Goal: Information Seeking & Learning: Learn about a topic

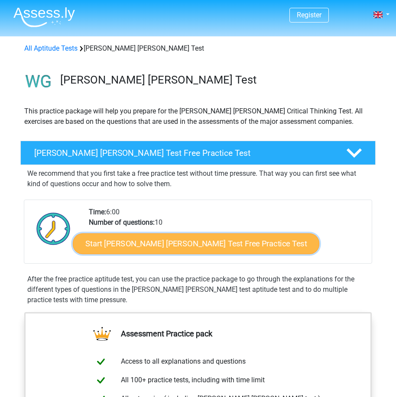
click at [208, 243] on link "Start [PERSON_NAME] [PERSON_NAME] Test Free Practice Test" at bounding box center [196, 244] width 247 height 21
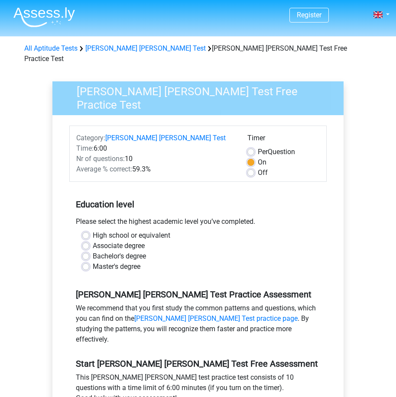
click at [103, 251] on label "Bachelor's degree" at bounding box center [119, 256] width 53 height 10
click at [90, 251] on div "Bachelor's degree" at bounding box center [197, 256] width 231 height 10
click at [93, 251] on label "Bachelor's degree" at bounding box center [119, 256] width 53 height 10
click at [87, 251] on input "Bachelor's degree" at bounding box center [85, 255] width 7 height 9
radio input "true"
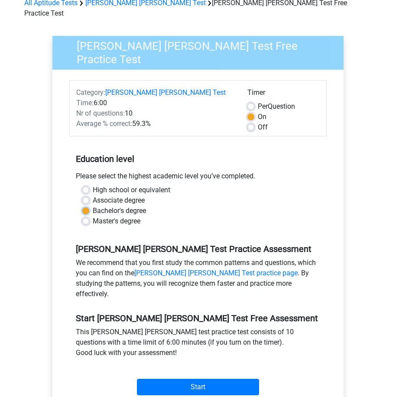
scroll to position [87, 0]
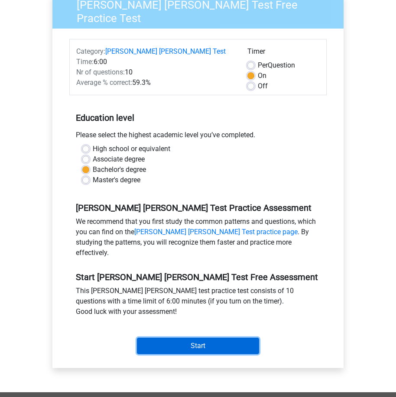
click at [216, 338] on input "Start" at bounding box center [198, 346] width 122 height 16
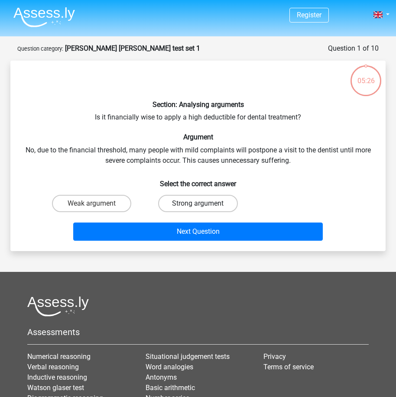
click at [199, 200] on label "Strong argument" at bounding box center [197, 203] width 79 height 17
click at [199, 204] on input "Strong argument" at bounding box center [201, 207] width 6 height 6
radio input "true"
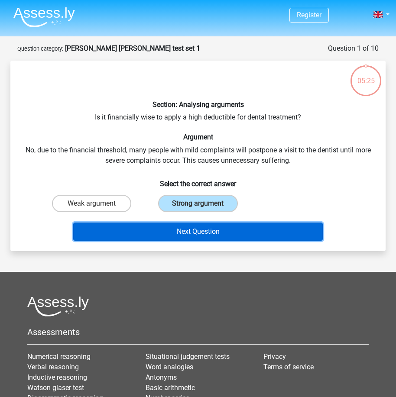
click at [204, 231] on button "Next Question" at bounding box center [198, 232] width 250 height 18
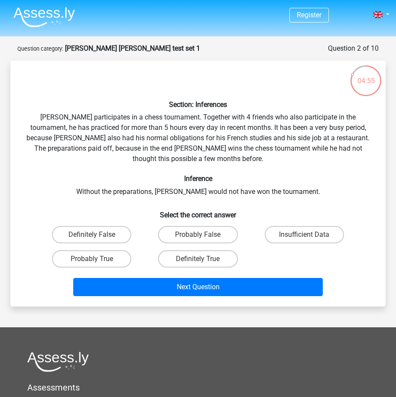
click at [96, 259] on input "Probably True" at bounding box center [95, 262] width 6 height 6
radio input "true"
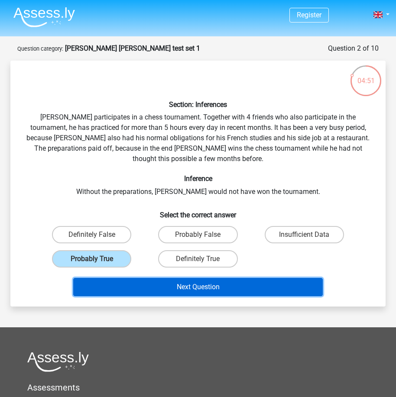
click at [207, 289] on button "Next Question" at bounding box center [198, 287] width 250 height 18
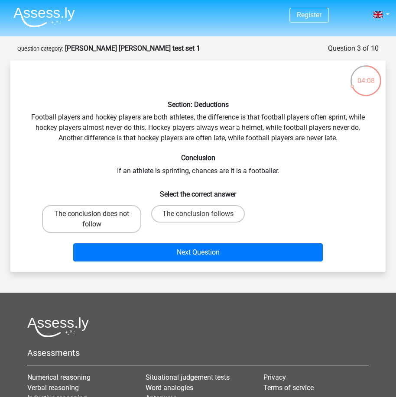
click at [85, 223] on label "The conclusion does not follow" at bounding box center [91, 219] width 99 height 28
click at [92, 220] on input "The conclusion does not follow" at bounding box center [95, 217] width 6 height 6
radio input "true"
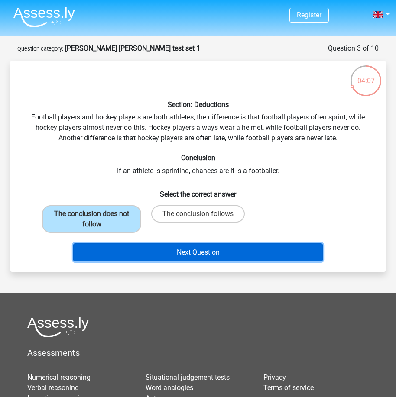
click at [181, 249] on button "Next Question" at bounding box center [198, 252] width 250 height 18
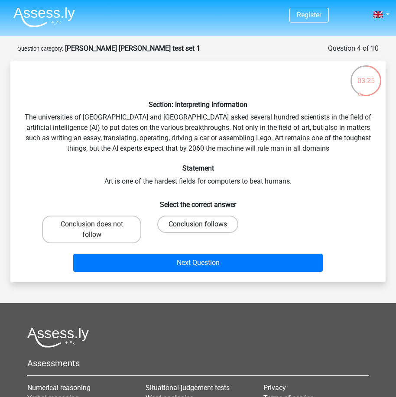
click at [193, 224] on label "Conclusion follows" at bounding box center [197, 224] width 81 height 17
click at [198, 224] on input "Conclusion follows" at bounding box center [201, 227] width 6 height 6
radio input "true"
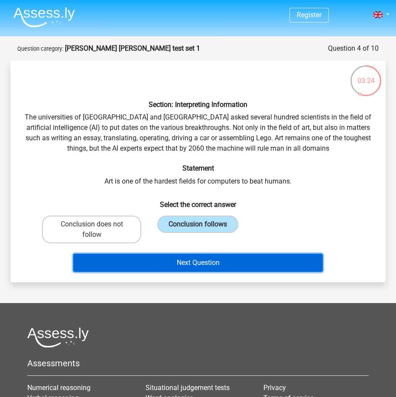
click at [204, 260] on button "Next Question" at bounding box center [198, 263] width 250 height 18
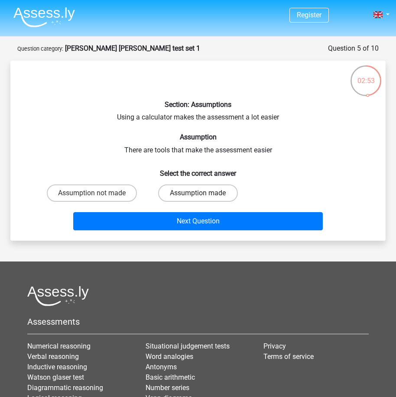
click at [214, 189] on label "Assumption made" at bounding box center [197, 193] width 79 height 17
click at [204, 193] on input "Assumption made" at bounding box center [201, 196] width 6 height 6
radio input "true"
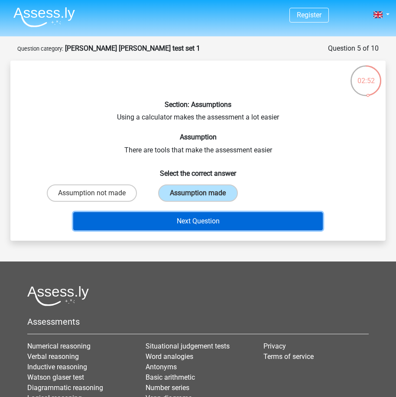
click at [220, 222] on button "Next Question" at bounding box center [198, 221] width 250 height 18
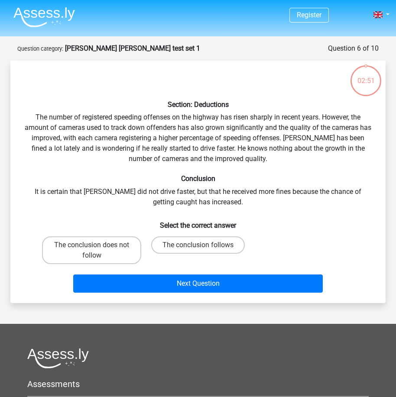
scroll to position [43, 0]
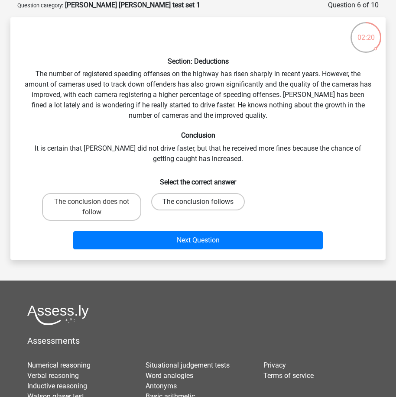
click at [228, 198] on label "The conclusion follows" at bounding box center [198, 201] width 94 height 17
click at [204, 202] on input "The conclusion follows" at bounding box center [201, 205] width 6 height 6
radio input "true"
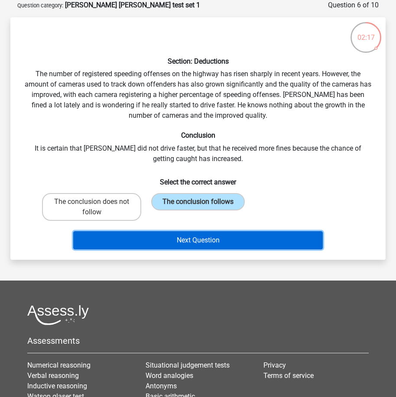
click at [246, 241] on button "Next Question" at bounding box center [198, 240] width 250 height 18
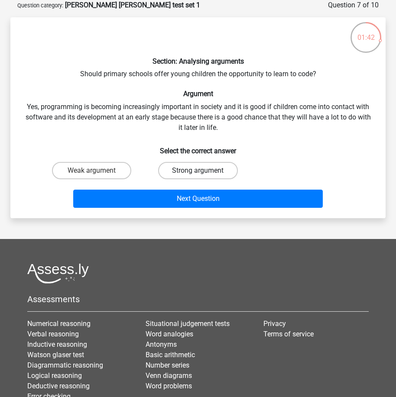
click at [210, 169] on label "Strong argument" at bounding box center [197, 170] width 79 height 17
click at [204, 171] on input "Strong argument" at bounding box center [201, 174] width 6 height 6
radio input "true"
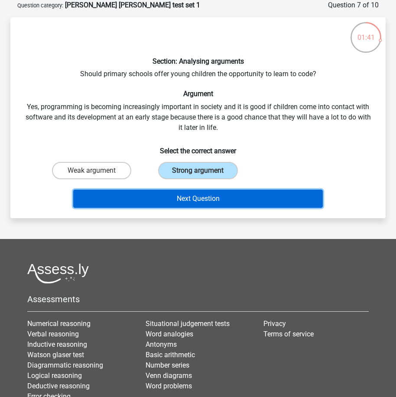
click at [224, 198] on button "Next Question" at bounding box center [198, 199] width 250 height 18
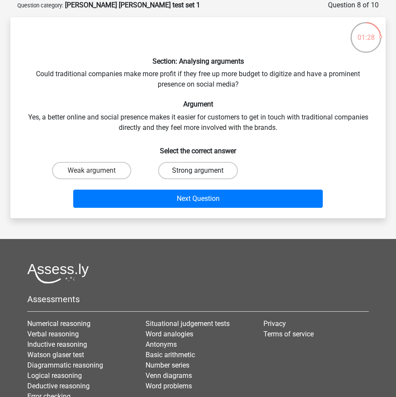
click at [225, 170] on label "Strong argument" at bounding box center [197, 170] width 79 height 17
click at [204, 171] on input "Strong argument" at bounding box center [201, 174] width 6 height 6
radio input "true"
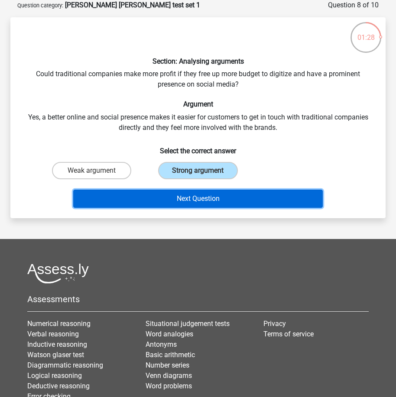
click at [230, 202] on button "Next Question" at bounding box center [198, 199] width 250 height 18
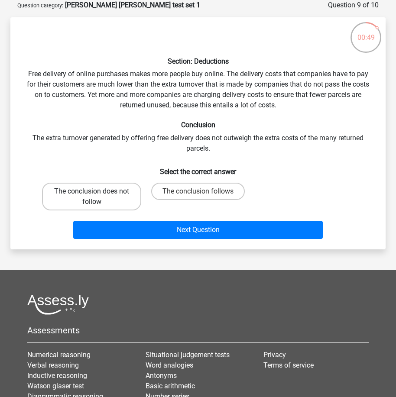
click at [121, 191] on label "The conclusion does not follow" at bounding box center [91, 197] width 99 height 28
click at [97, 192] on input "The conclusion does not follow" at bounding box center [95, 195] width 6 height 6
radio input "true"
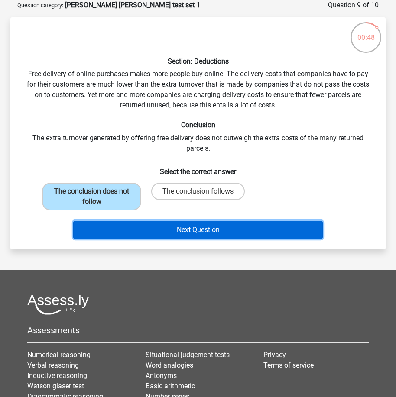
click at [206, 233] on button "Next Question" at bounding box center [198, 230] width 250 height 18
click at [204, 226] on button "Next Question" at bounding box center [198, 230] width 250 height 18
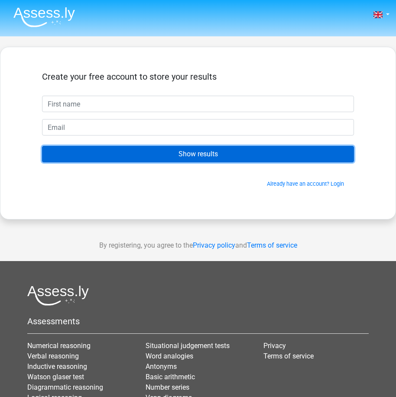
click at [185, 156] on input "Show results" at bounding box center [198, 154] width 312 height 16
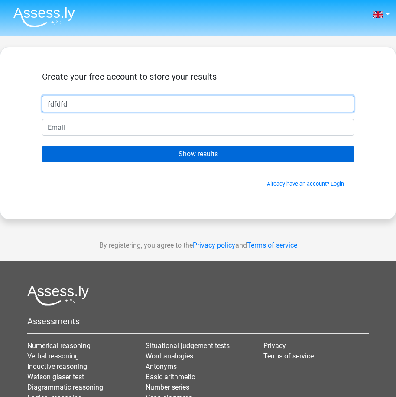
type input "fdfdfd"
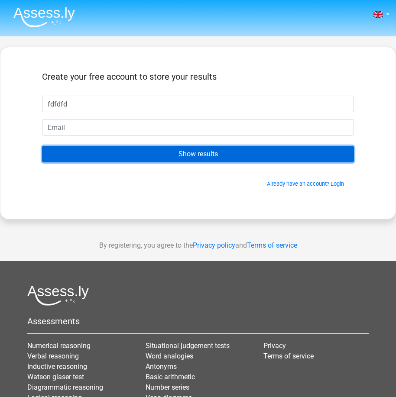
click at [146, 154] on input "Show results" at bounding box center [198, 154] width 312 height 16
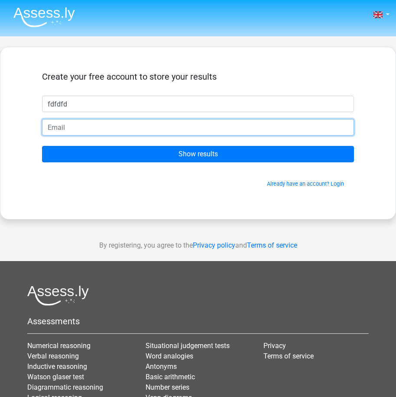
click at [120, 126] on input "email" at bounding box center [198, 127] width 312 height 16
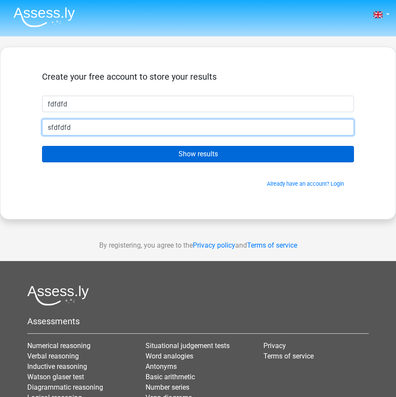
click at [42, 146] on input "Show results" at bounding box center [198, 154] width 312 height 16
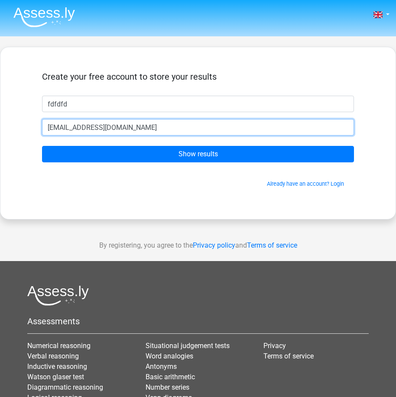
type input "sfdfdfd@hotmail.com"
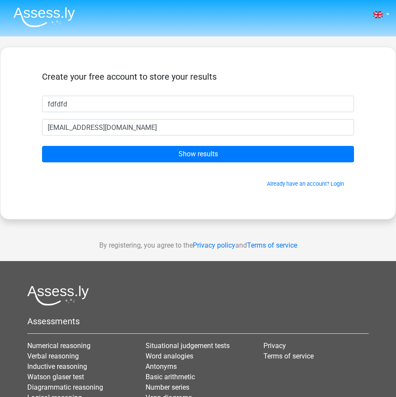
click at [201, 164] on form "Create your free account to store your results fdfdfd sfdfdfd@hotmail.com Show …" at bounding box center [198, 129] width 312 height 117
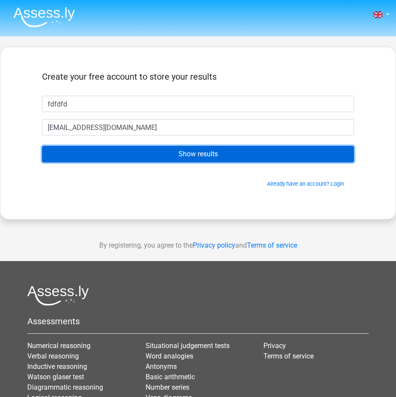
click at [208, 157] on input "Show results" at bounding box center [198, 154] width 312 height 16
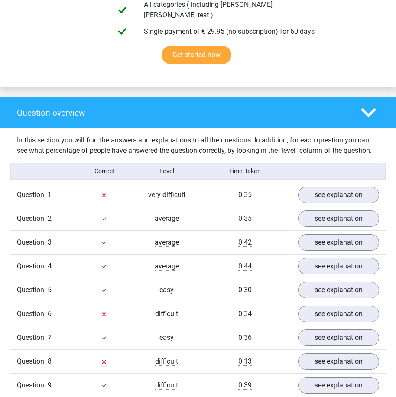
scroll to position [607, 0]
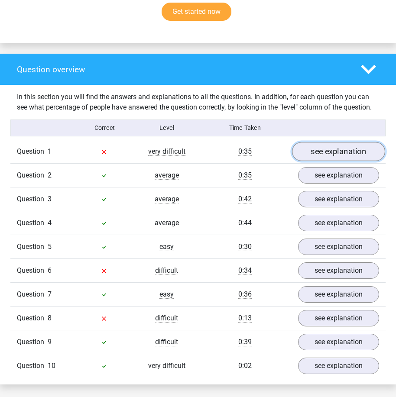
click at [332, 142] on link "see explanation" at bounding box center [338, 151] width 93 height 19
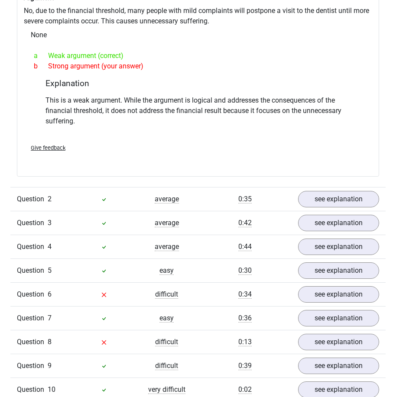
scroll to position [867, 0]
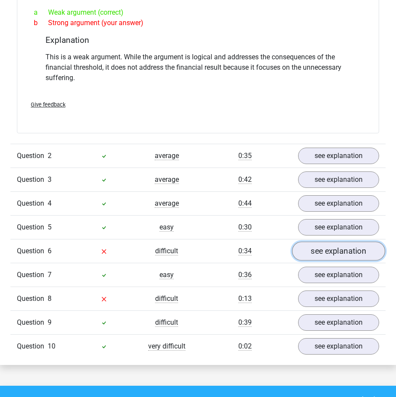
click at [318, 242] on link "see explanation" at bounding box center [338, 251] width 93 height 19
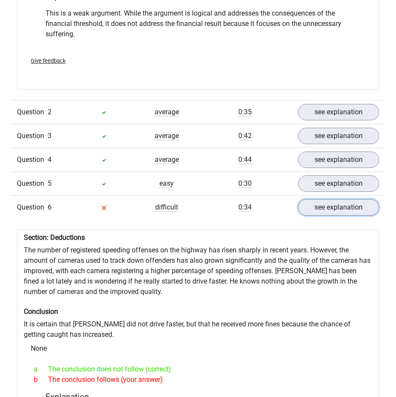
scroll to position [910, 0]
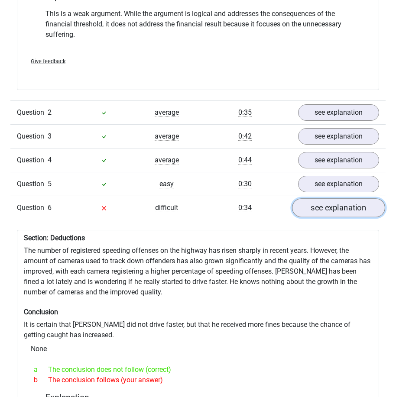
click at [320, 198] on link "see explanation" at bounding box center [338, 207] width 93 height 19
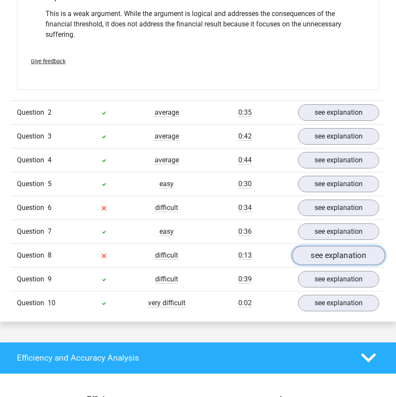
click at [318, 246] on link "see explanation" at bounding box center [338, 255] width 93 height 19
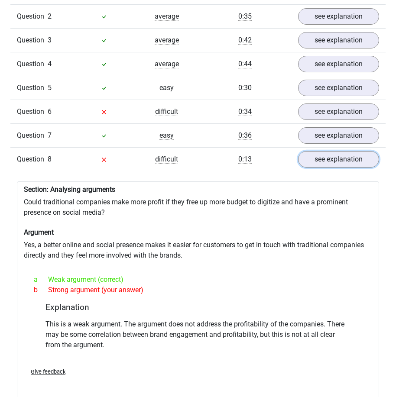
scroll to position [997, 0]
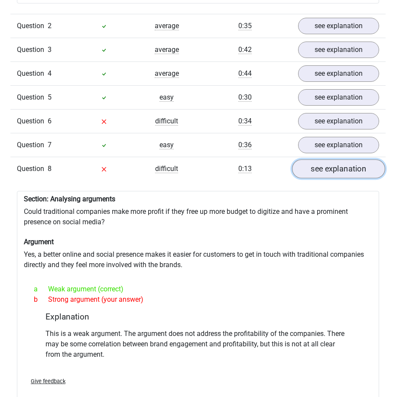
click at [328, 159] on link "see explanation" at bounding box center [338, 168] width 93 height 19
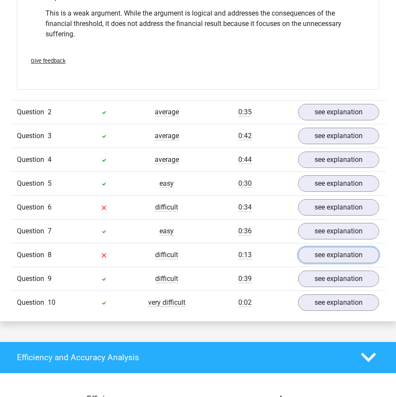
scroll to position [910, 0]
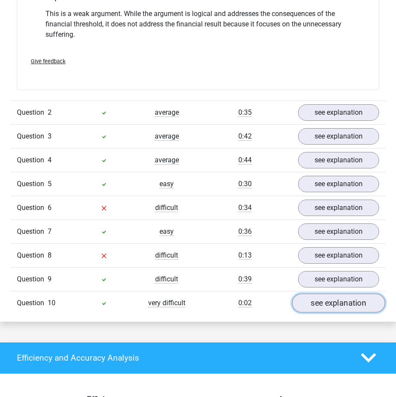
click at [318, 294] on link "see explanation" at bounding box center [338, 303] width 93 height 19
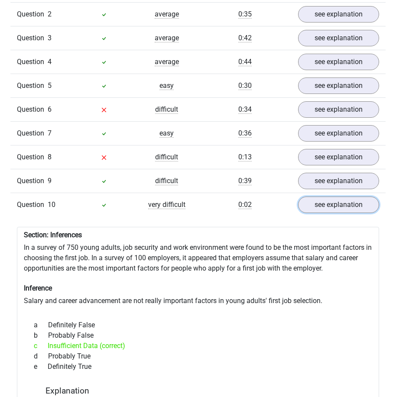
scroll to position [997, 0]
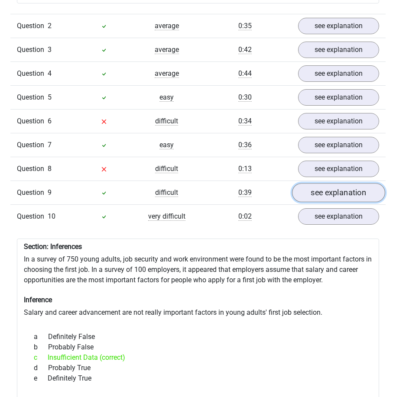
click at [318, 183] on link "see explanation" at bounding box center [338, 192] width 93 height 19
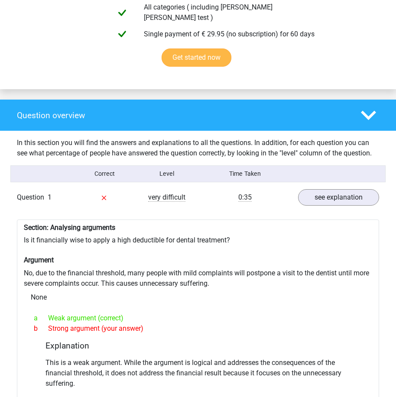
scroll to position [390, 0]
